Goal: Task Accomplishment & Management: Use online tool/utility

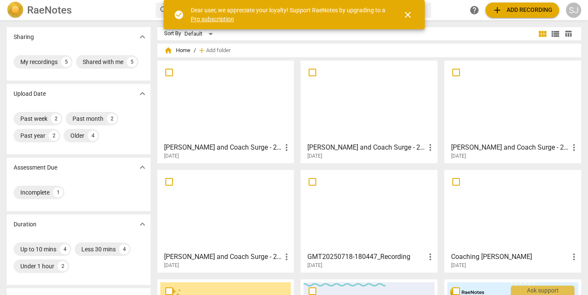
click at [500, 10] on span "add" at bounding box center [497, 10] width 10 height 10
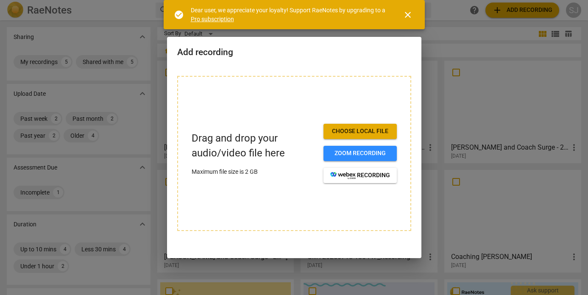
click at [338, 130] on span "Choose local file" at bounding box center [360, 131] width 60 height 8
click at [407, 15] on span "close" at bounding box center [408, 15] width 10 height 10
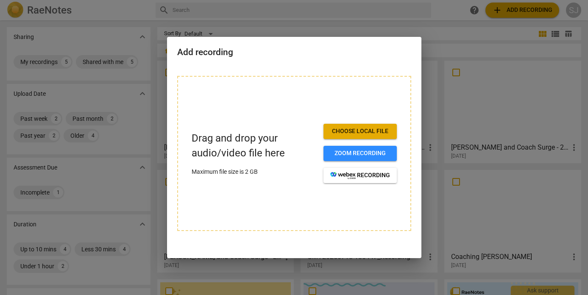
click at [364, 133] on span "Choose local file" at bounding box center [360, 131] width 60 height 8
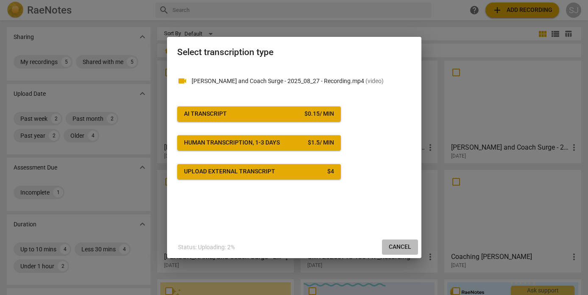
click at [396, 247] on span "Cancel" at bounding box center [400, 247] width 22 height 8
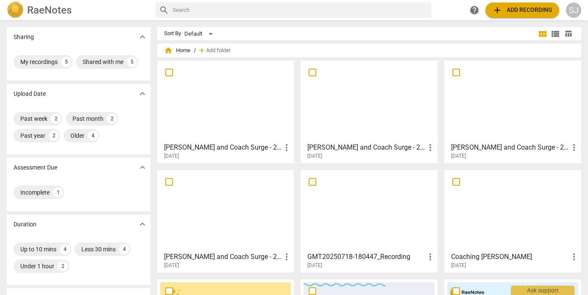
click at [533, 11] on span "add Add recording" at bounding box center [522, 10] width 60 height 10
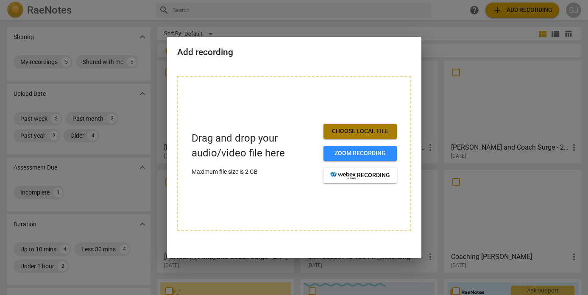
click at [350, 131] on span "Choose local file" at bounding box center [360, 131] width 60 height 8
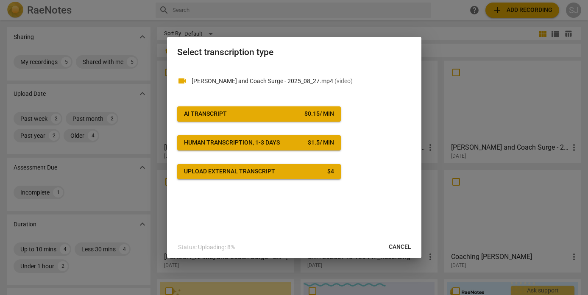
click at [223, 115] on div "AI Transcript" at bounding box center [205, 114] width 43 height 8
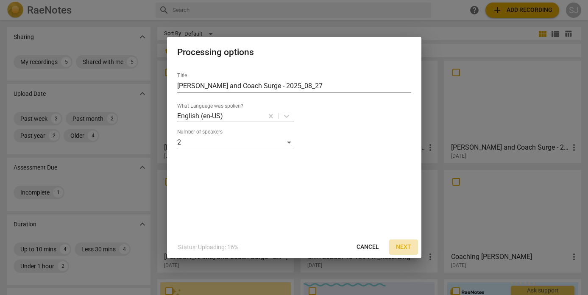
click at [400, 245] on span "Next" at bounding box center [403, 247] width 15 height 8
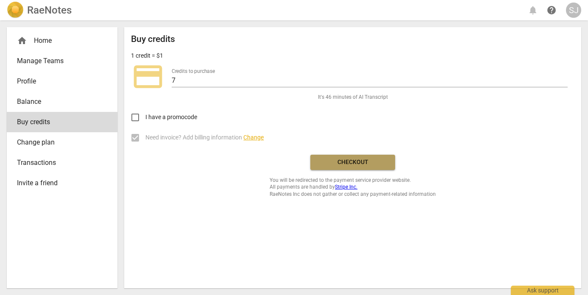
click at [346, 164] on span "Checkout" at bounding box center [352, 162] width 71 height 8
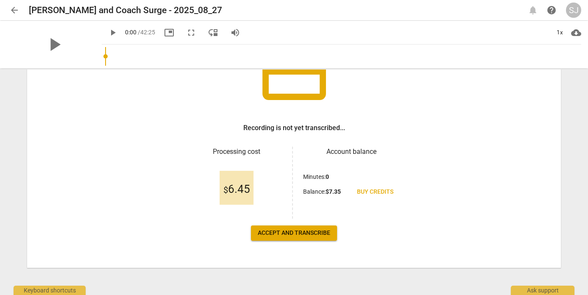
scroll to position [87, 0]
click at [304, 233] on span "Accept and transcribe" at bounding box center [294, 233] width 73 height 8
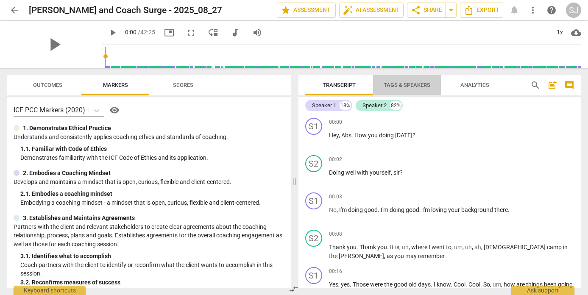
click at [411, 83] on span "Tags & Speakers" at bounding box center [407, 85] width 47 height 6
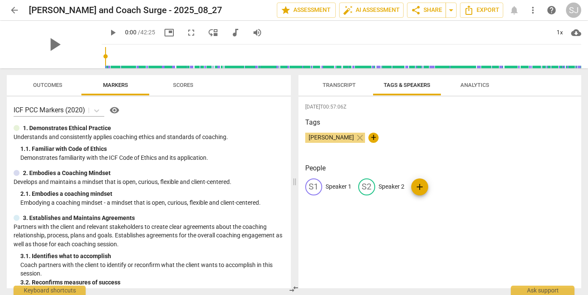
click at [335, 188] on p "Speaker 1" at bounding box center [339, 186] width 26 height 9
type input "Coach Surge"
click at [443, 189] on p "Speaker 2" at bounding box center [447, 186] width 26 height 9
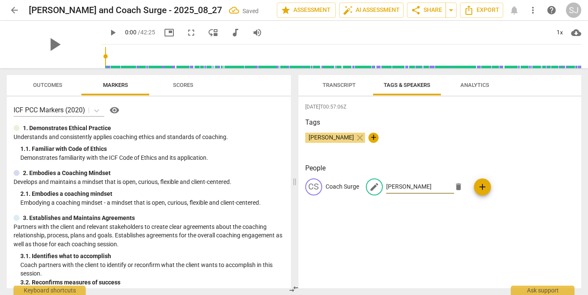
type input "[PERSON_NAME]"
click at [399, 212] on div "[DATE]T00:57:06Z Tags [PERSON_NAME] close + People CS Coach Surge edit [PERSON_…" at bounding box center [440, 193] width 283 height 192
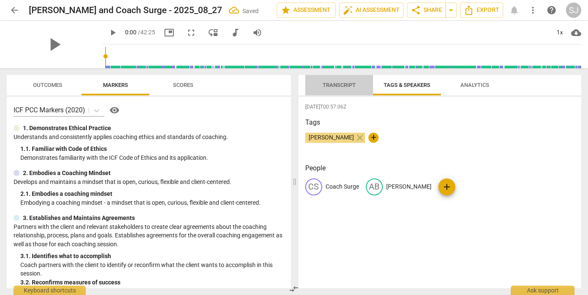
click at [349, 87] on span "Transcript" at bounding box center [339, 85] width 33 height 6
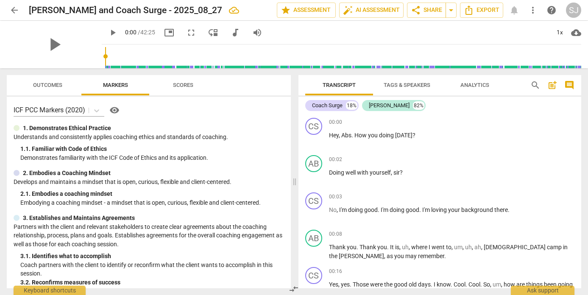
click at [187, 87] on span "Scores" at bounding box center [183, 85] width 20 height 6
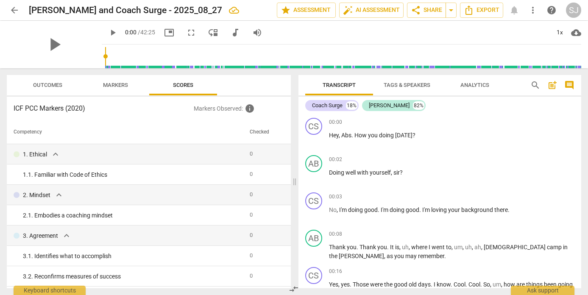
click at [127, 87] on span "Markers" at bounding box center [115, 85] width 25 height 6
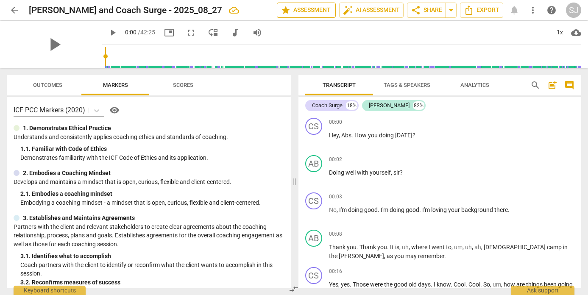
click at [319, 11] on span "star Assessment" at bounding box center [306, 10] width 51 height 10
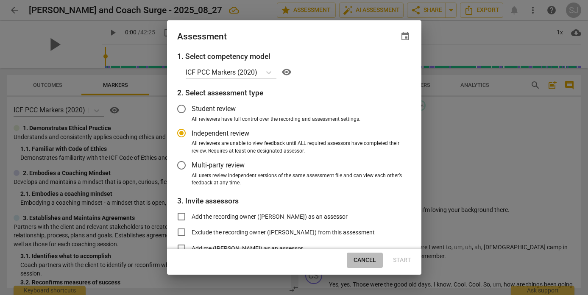
click at [366, 260] on span "Cancel" at bounding box center [365, 260] width 22 height 8
radio input "false"
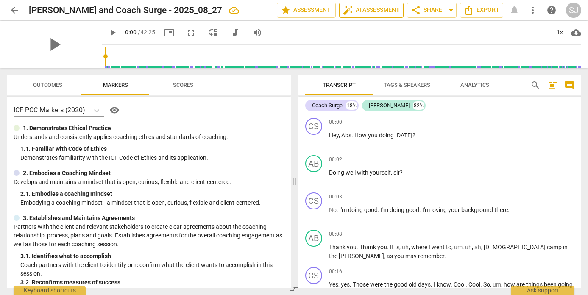
click at [363, 11] on span "auto_fix_high AI Assessment" at bounding box center [371, 10] width 57 height 10
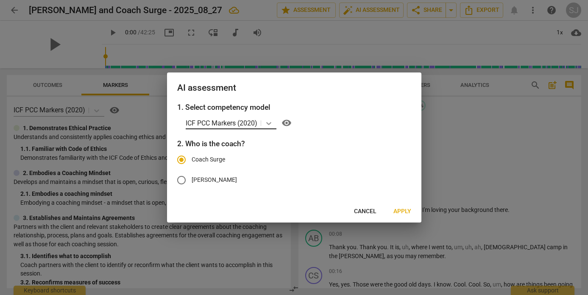
click at [269, 122] on icon at bounding box center [269, 123] width 8 height 8
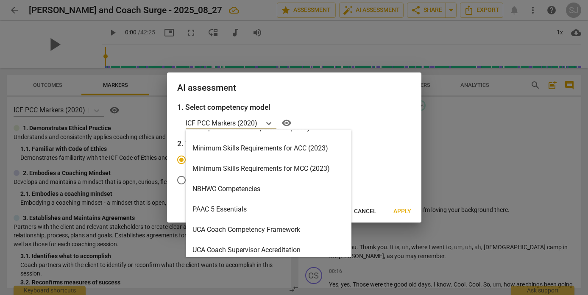
scroll to position [181, 0]
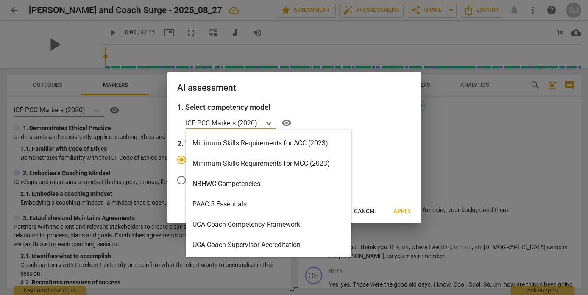
click at [268, 142] on div "Minimum Skills Requirements for ACC (2023)" at bounding box center [269, 143] width 166 height 20
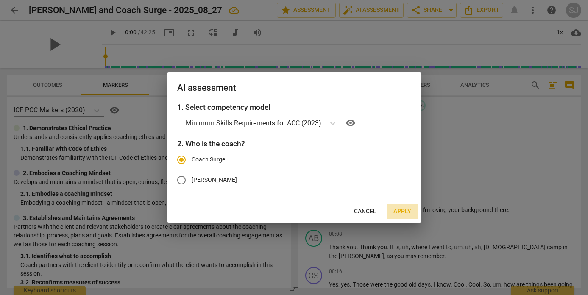
click at [399, 212] on span "Apply" at bounding box center [403, 211] width 18 height 8
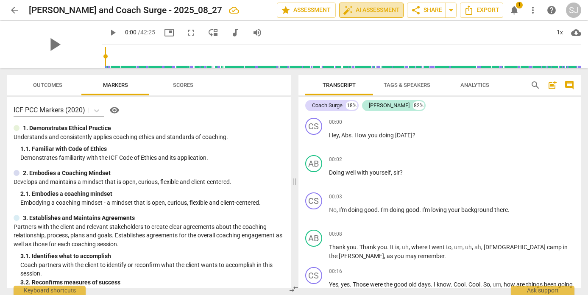
click at [371, 7] on span "auto_fix_high AI Assessment" at bounding box center [371, 10] width 57 height 10
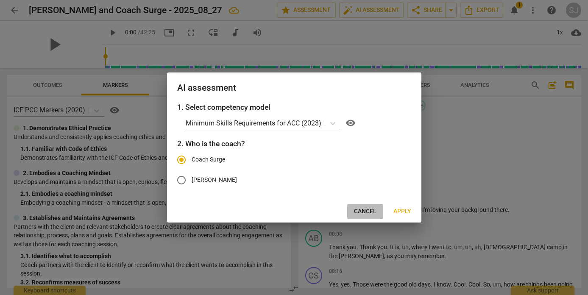
click at [364, 214] on span "Cancel" at bounding box center [365, 211] width 22 height 8
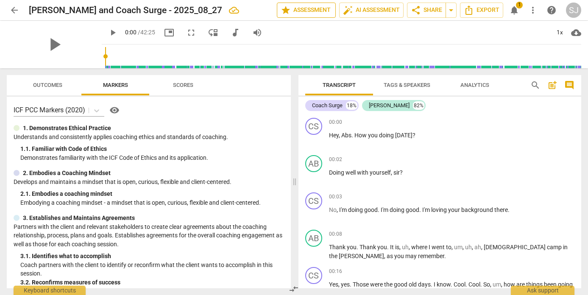
click at [304, 11] on span "star Assessment" at bounding box center [306, 10] width 51 height 10
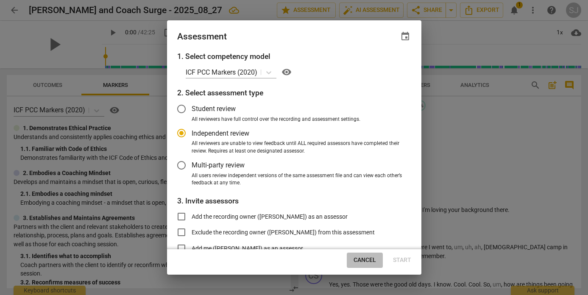
click at [366, 259] on span "Cancel" at bounding box center [365, 260] width 22 height 8
radio input "false"
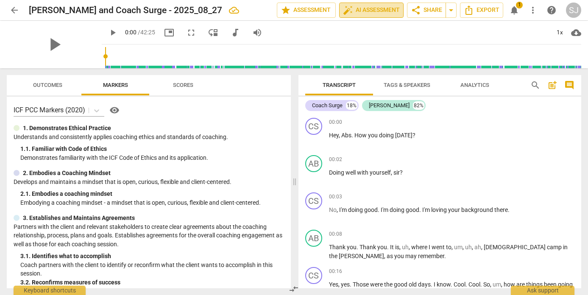
click at [369, 13] on span "auto_fix_high AI Assessment" at bounding box center [371, 10] width 57 height 10
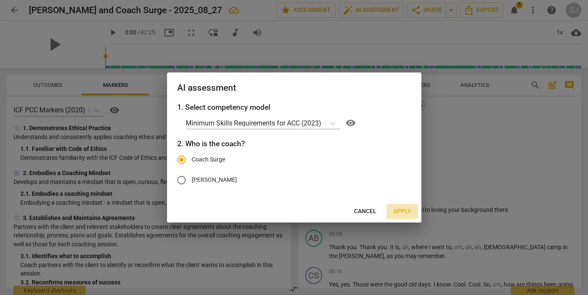
click at [399, 210] on span "Apply" at bounding box center [403, 211] width 18 height 8
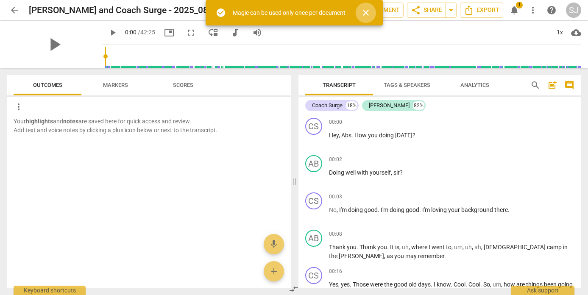
click at [365, 16] on span "close" at bounding box center [366, 13] width 10 height 10
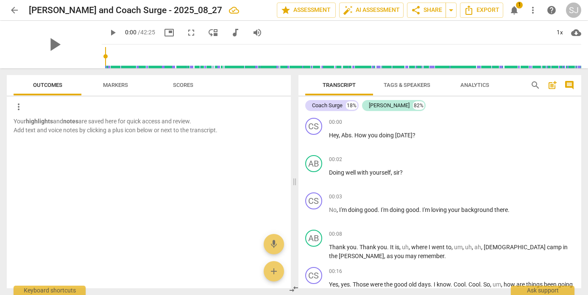
click at [109, 87] on span "Markers" at bounding box center [115, 85] width 25 height 6
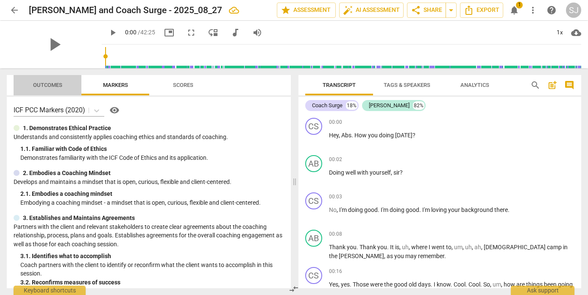
click at [56, 88] on span "Outcomes" at bounding box center [48, 85] width 50 height 11
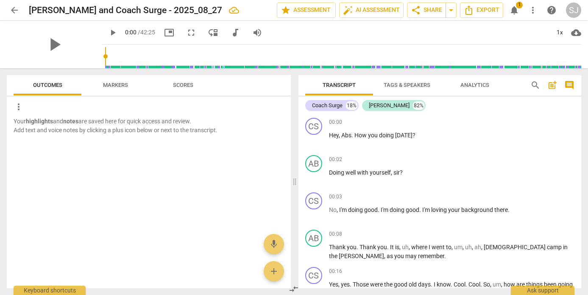
click at [187, 88] on span "Scores" at bounding box center [183, 85] width 41 height 11
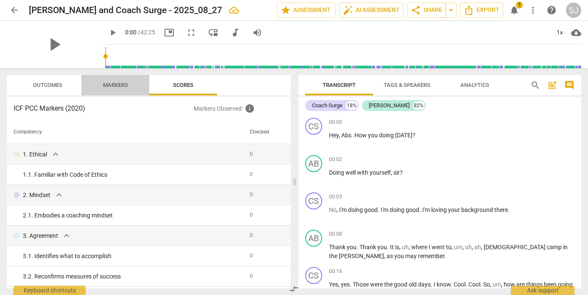
click at [123, 85] on span "Markers" at bounding box center [115, 85] width 25 height 6
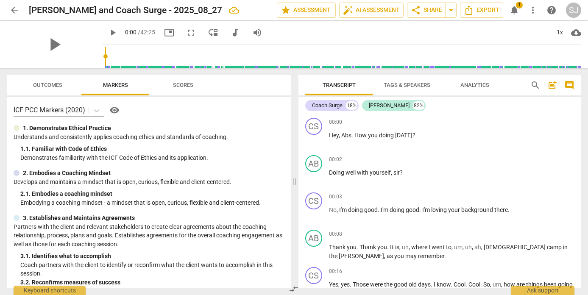
scroll to position [0, 0]
click at [49, 85] on span "Outcomes" at bounding box center [47, 85] width 29 height 6
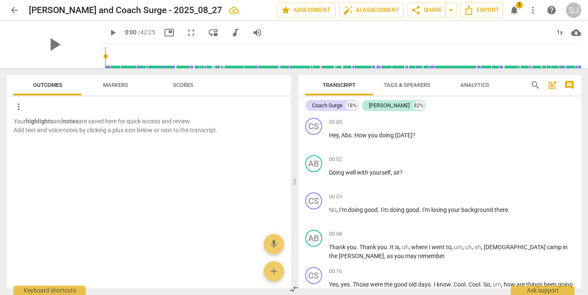
click at [19, 110] on span "more_vert" at bounding box center [19, 107] width 10 height 10
click at [105, 137] on div at bounding box center [294, 147] width 588 height 295
click at [415, 83] on span "Tags & Speakers" at bounding box center [407, 85] width 47 height 6
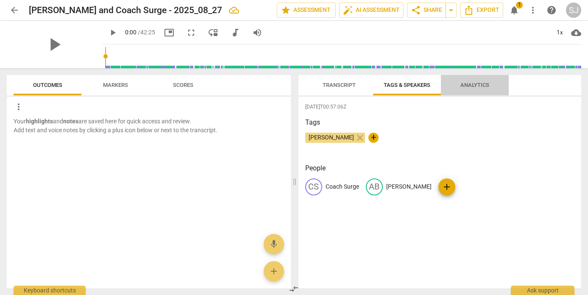
click at [468, 86] on span "Analytics" at bounding box center [475, 85] width 29 height 6
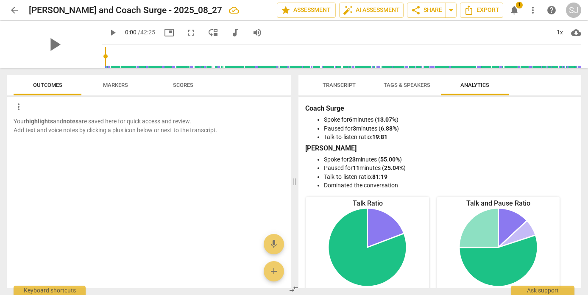
click at [63, 128] on p "Your highlights and notes are saved here for quick access and review. Add text …" at bounding box center [149, 125] width 271 height 17
click at [17, 107] on span "more_vert" at bounding box center [19, 107] width 10 height 10
click at [51, 143] on div at bounding box center [294, 147] width 588 height 295
click at [268, 267] on span "add" at bounding box center [274, 271] width 20 height 10
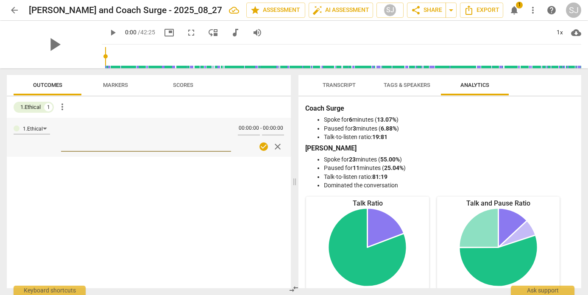
click at [62, 106] on span "more_vert" at bounding box center [62, 107] width 10 height 10
click at [134, 102] on div at bounding box center [294, 147] width 588 height 295
click at [56, 87] on span "Outcomes" at bounding box center [47, 85] width 29 height 6
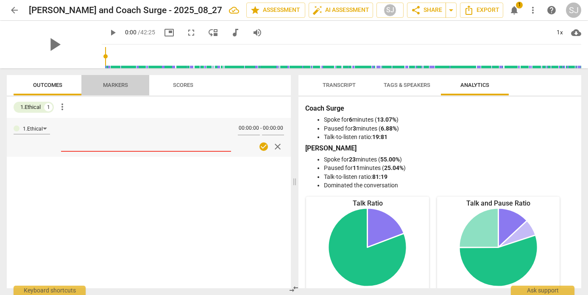
click at [111, 81] on span "Markers" at bounding box center [115, 85] width 45 height 11
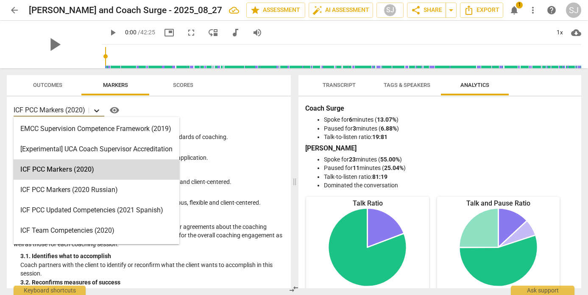
click at [98, 110] on icon at bounding box center [96, 110] width 8 height 8
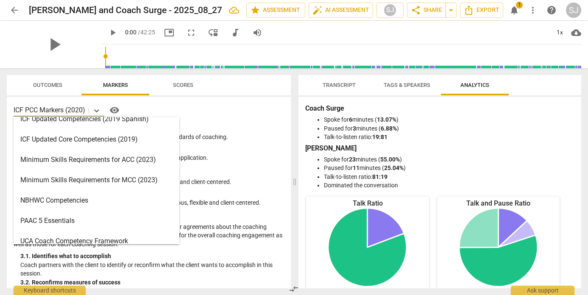
scroll to position [181, 0]
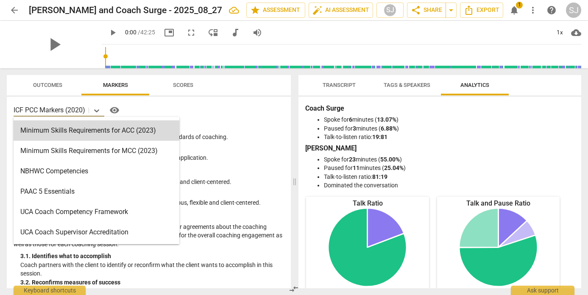
click at [12, 8] on span "arrow_back" at bounding box center [14, 10] width 10 height 10
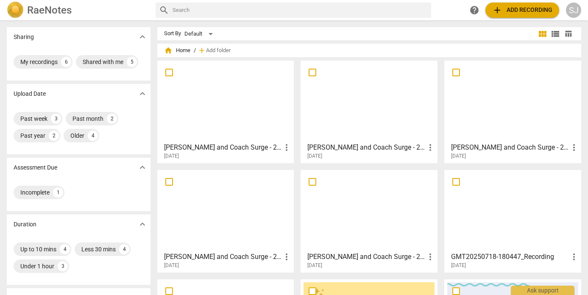
click at [227, 104] on div at bounding box center [225, 101] width 131 height 75
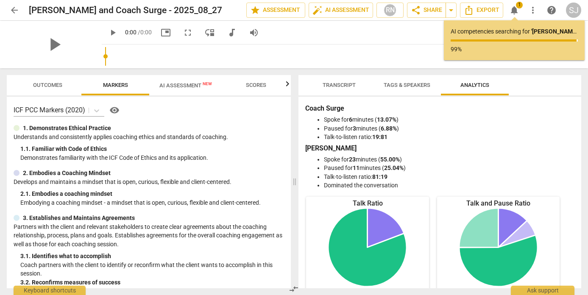
click at [194, 89] on span "AI Assessment New" at bounding box center [185, 85] width 53 height 6
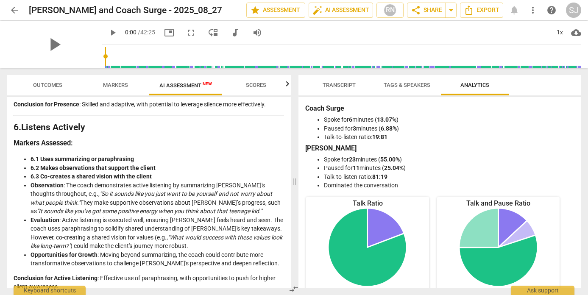
scroll to position [951, 0]
